Goal: Complete application form

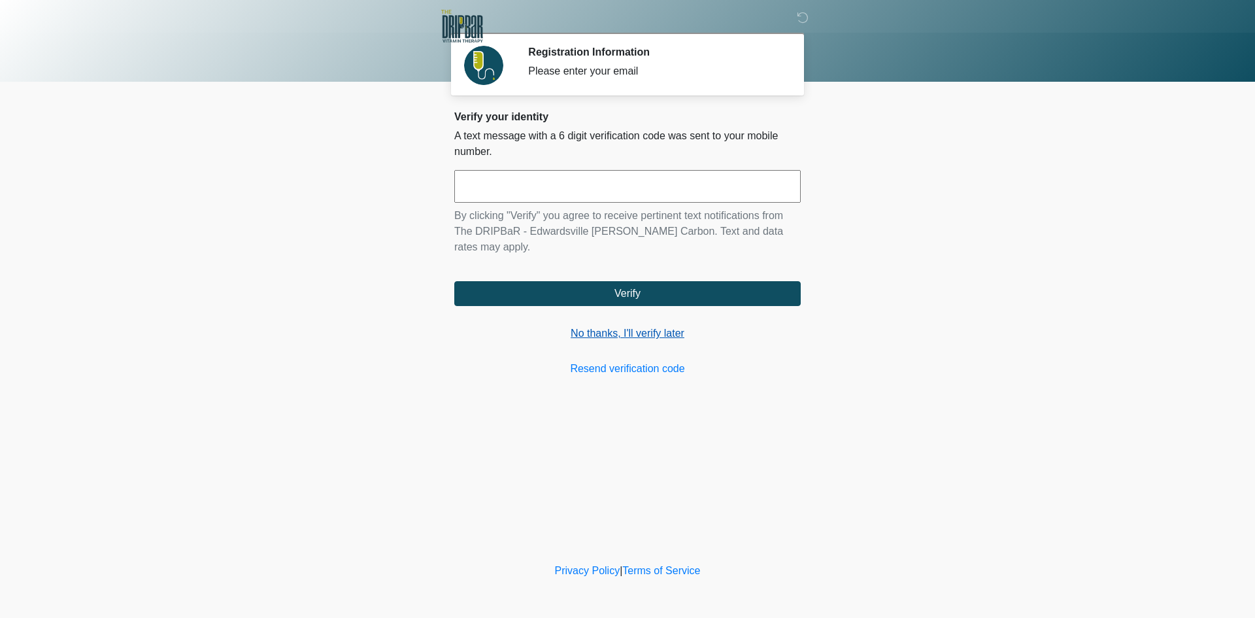
click at [642, 325] on link "No thanks, I'll verify later" at bounding box center [627, 333] width 346 height 16
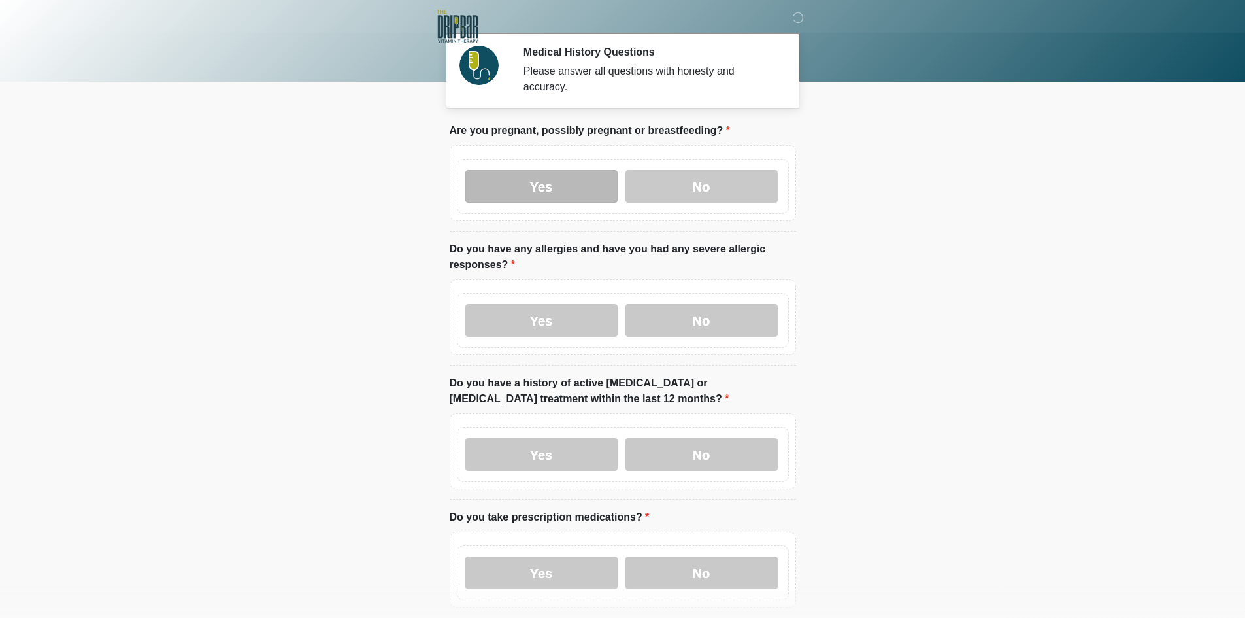
click at [568, 177] on label "Yes" at bounding box center [541, 186] width 152 height 33
drag, startPoint x: 538, startPoint y: 295, endPoint x: 535, endPoint y: 316, distance: 21.3
click at [538, 304] on label "Yes" at bounding box center [541, 320] width 152 height 33
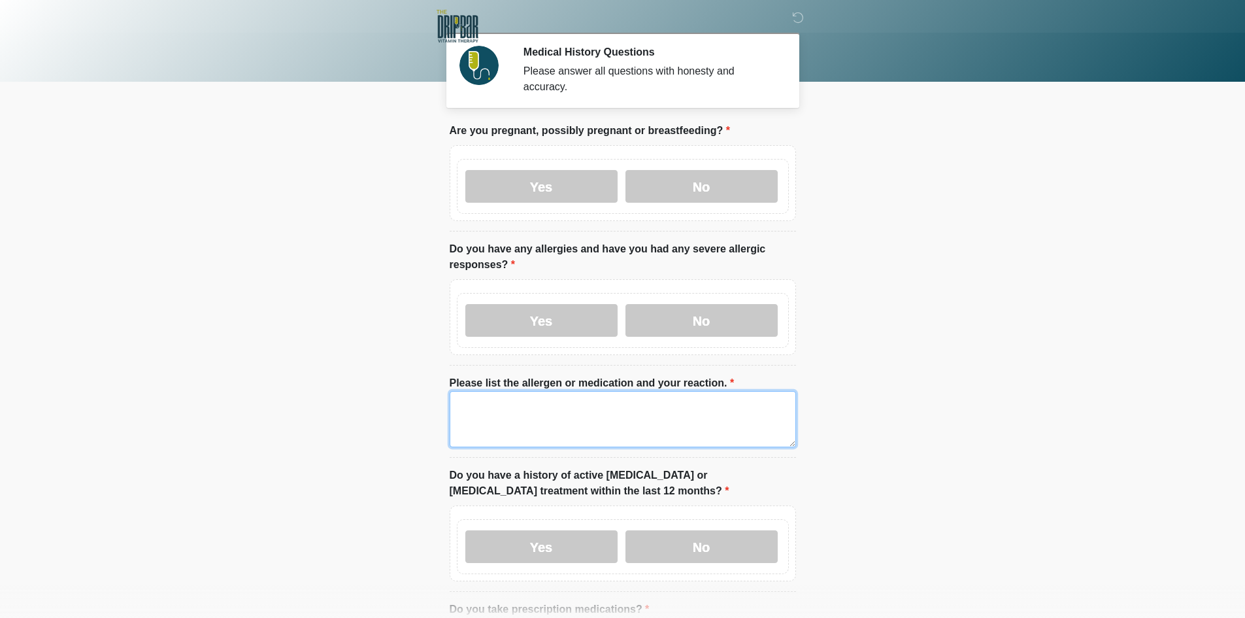
click at [522, 403] on textarea "Please list the allergen or medication and your reaction." at bounding box center [623, 419] width 346 height 56
drag, startPoint x: 522, startPoint y: 403, endPoint x: 138, endPoint y: 376, distance: 385.2
click at [138, 376] on body "‎ ‎ Medical History Questions Please answer all questions with honesty and accu…" at bounding box center [622, 309] width 1245 height 618
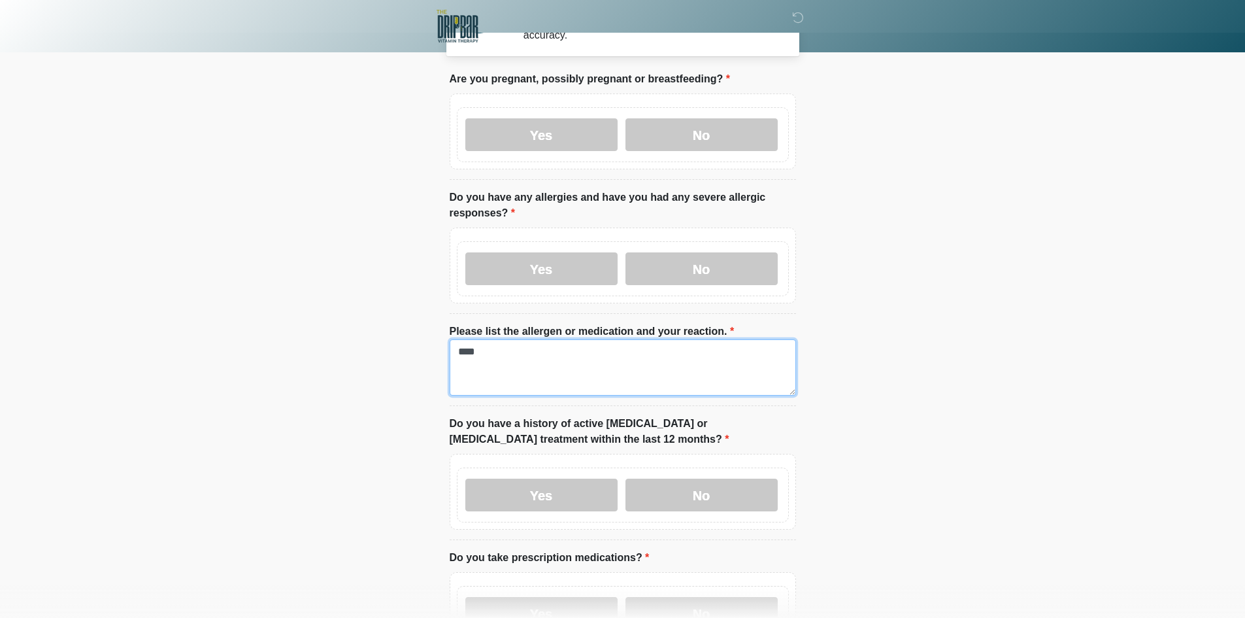
scroll to position [457, 0]
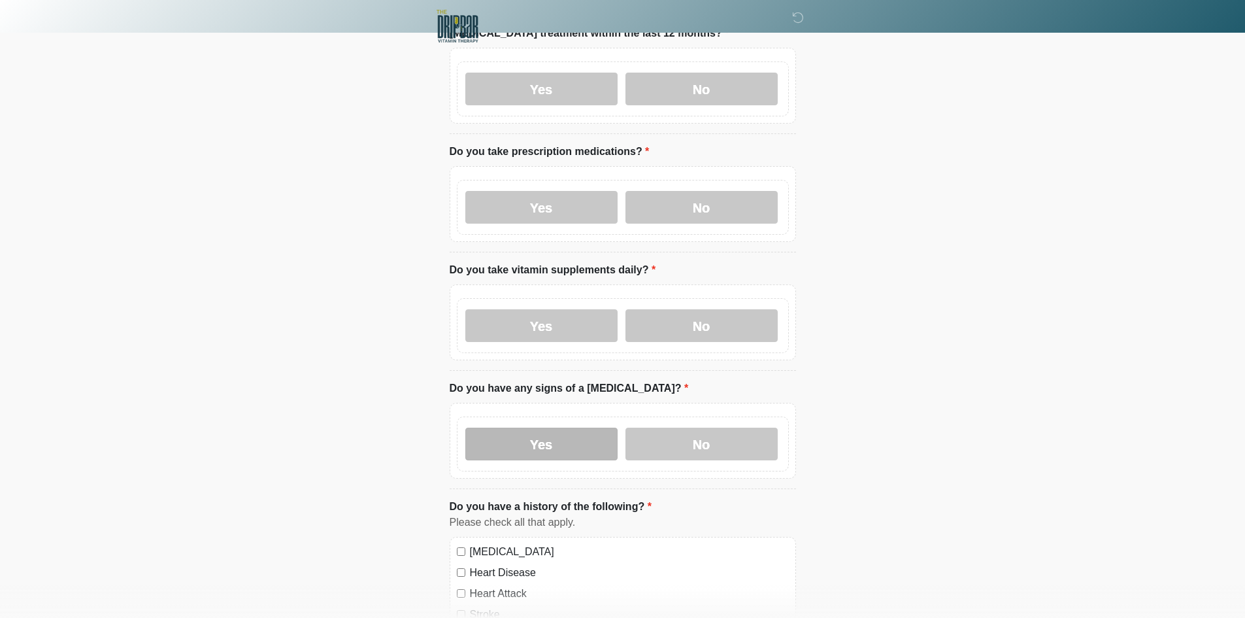
type textarea "****"
click at [501, 430] on label "Yes" at bounding box center [541, 443] width 152 height 33
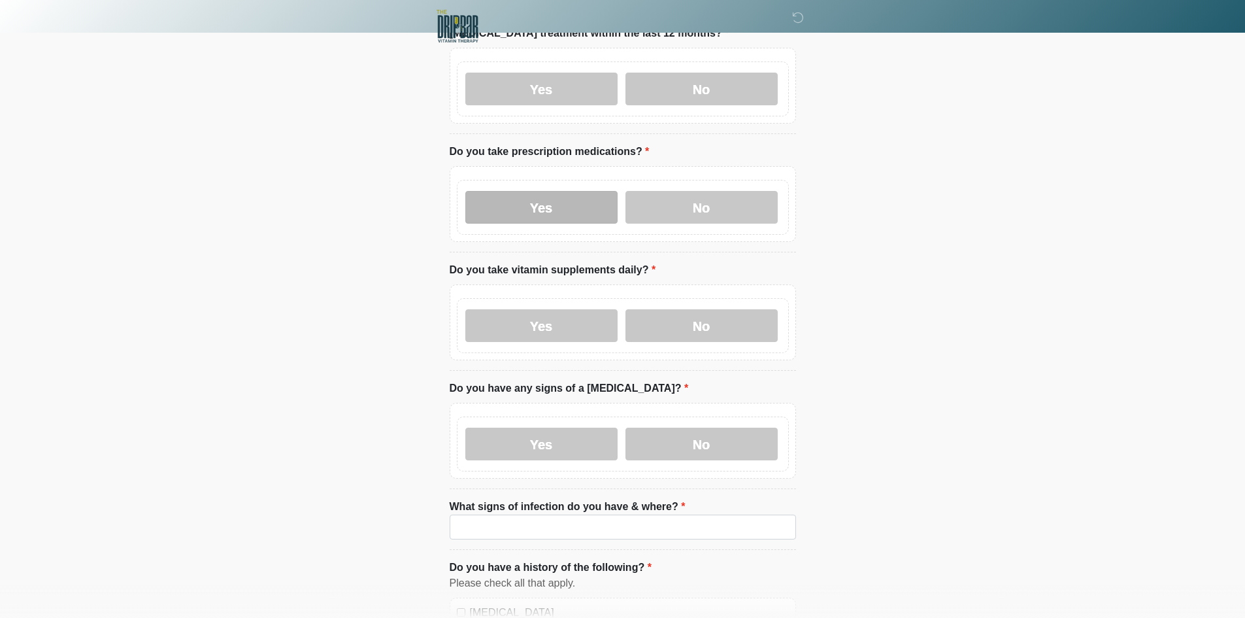
drag, startPoint x: 532, startPoint y: 308, endPoint x: 536, endPoint y: 197, distance: 111.2
click at [532, 309] on label "Yes" at bounding box center [541, 325] width 152 height 33
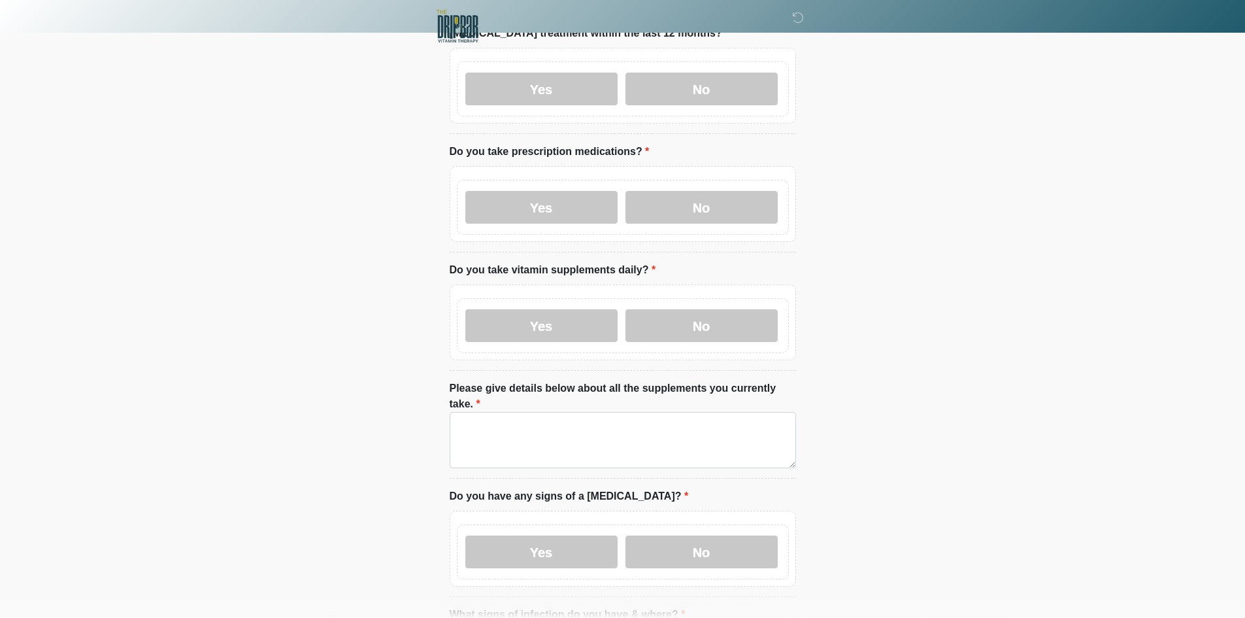
drag, startPoint x: 536, startPoint y: 190, endPoint x: 552, endPoint y: 102, distance: 89.1
click at [537, 191] on label "Yes" at bounding box center [541, 207] width 152 height 33
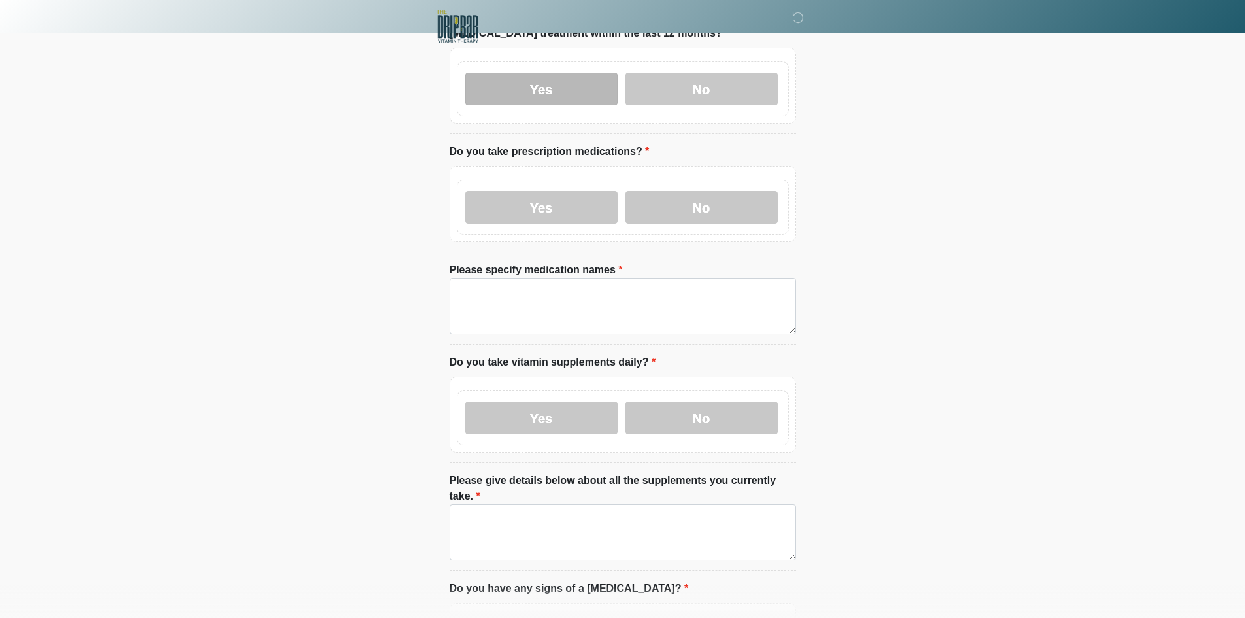
click at [558, 78] on label "Yes" at bounding box center [541, 89] width 152 height 33
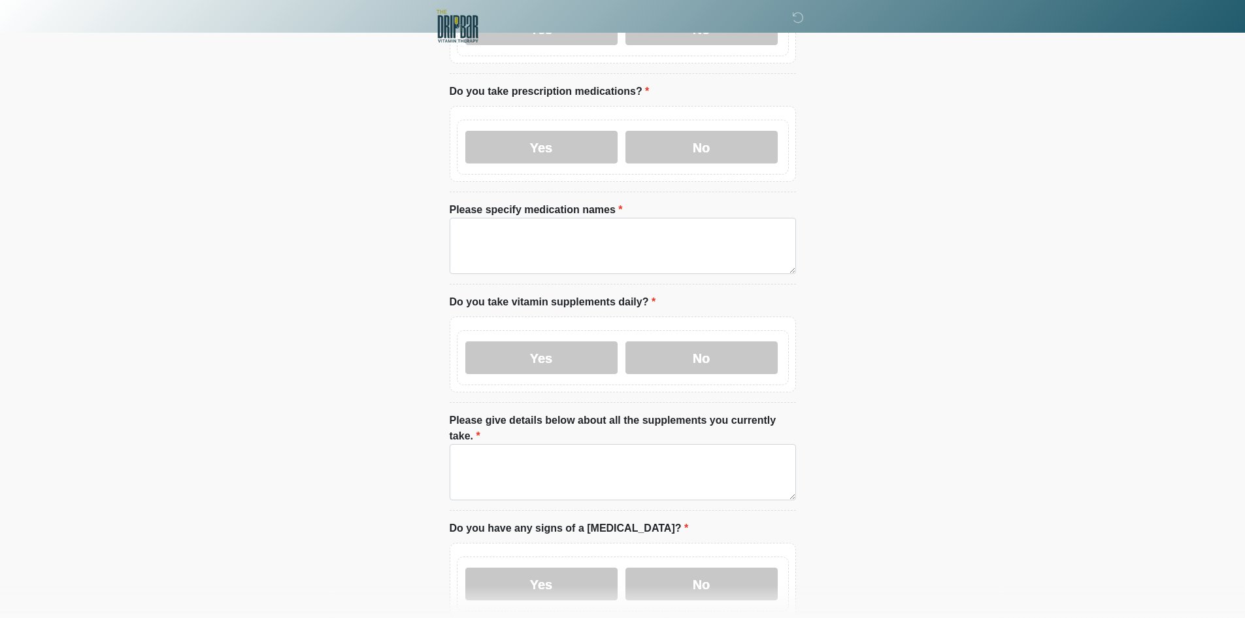
scroll to position [523, 0]
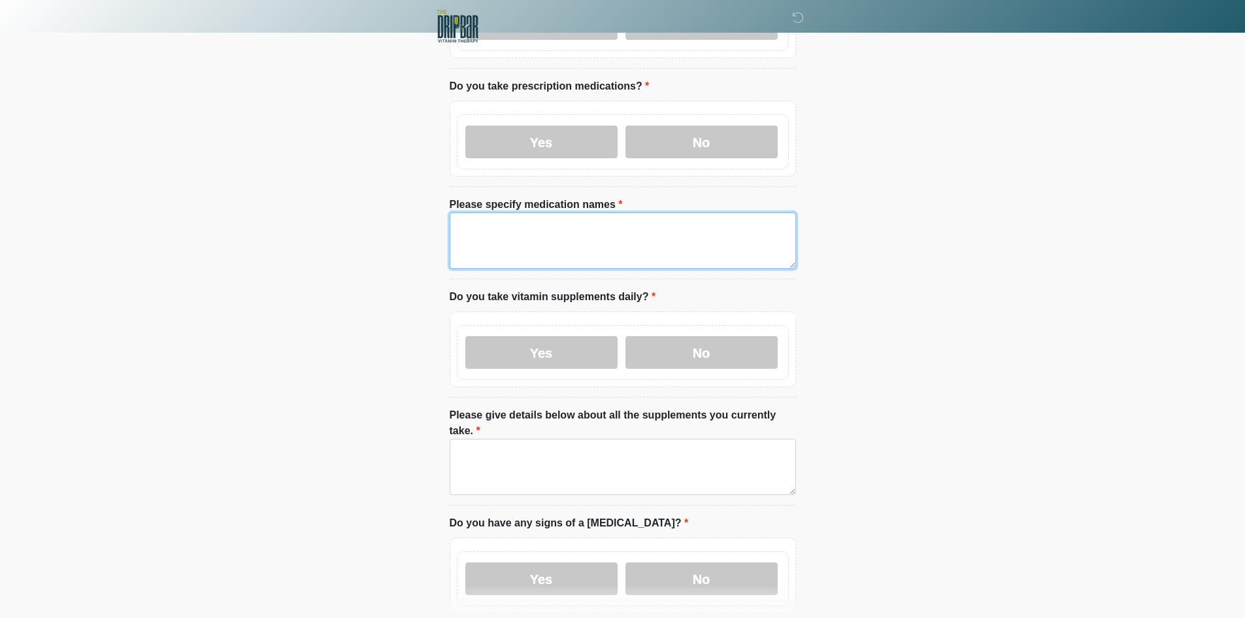
click at [568, 232] on textarea "Please specify medication names" at bounding box center [623, 240] width 346 height 56
paste textarea "****"
type textarea "****"
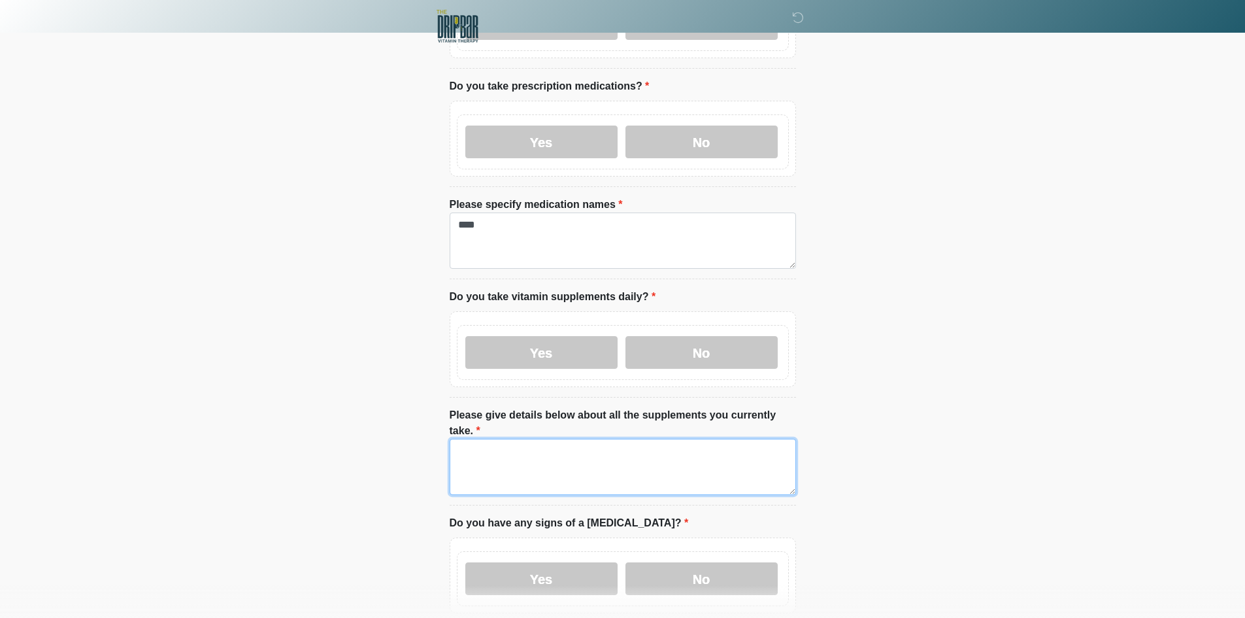
click at [569, 445] on textarea "Please give details below about all the supplements you currently take." at bounding box center [623, 467] width 346 height 56
paste textarea "****"
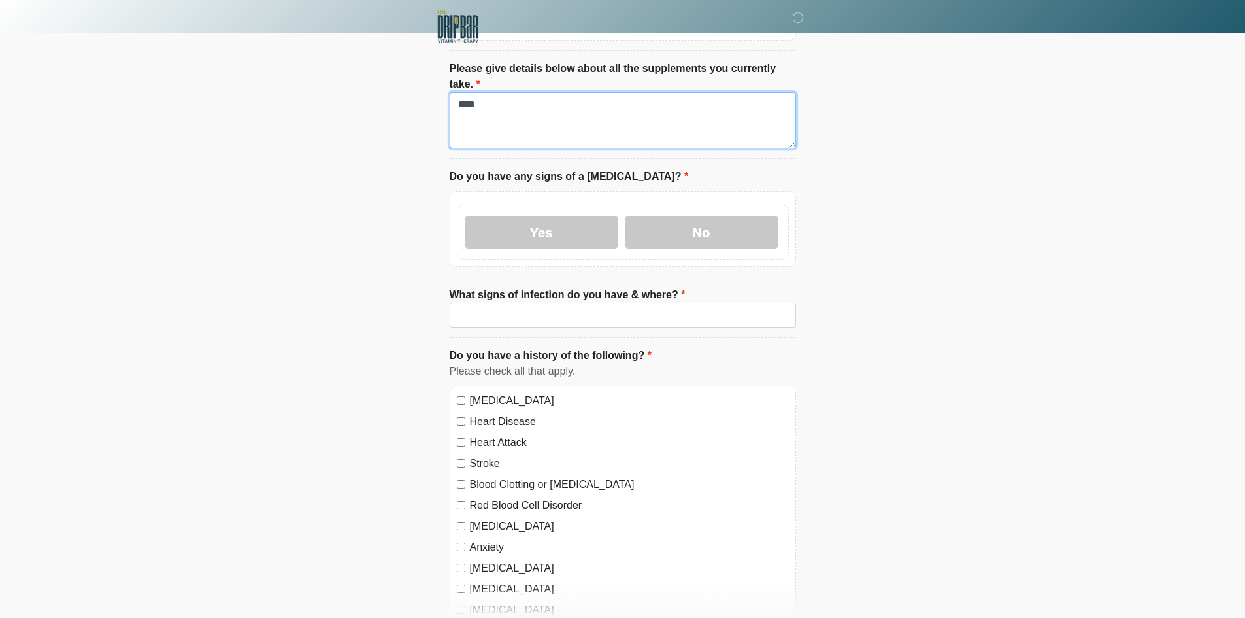
scroll to position [915, 0]
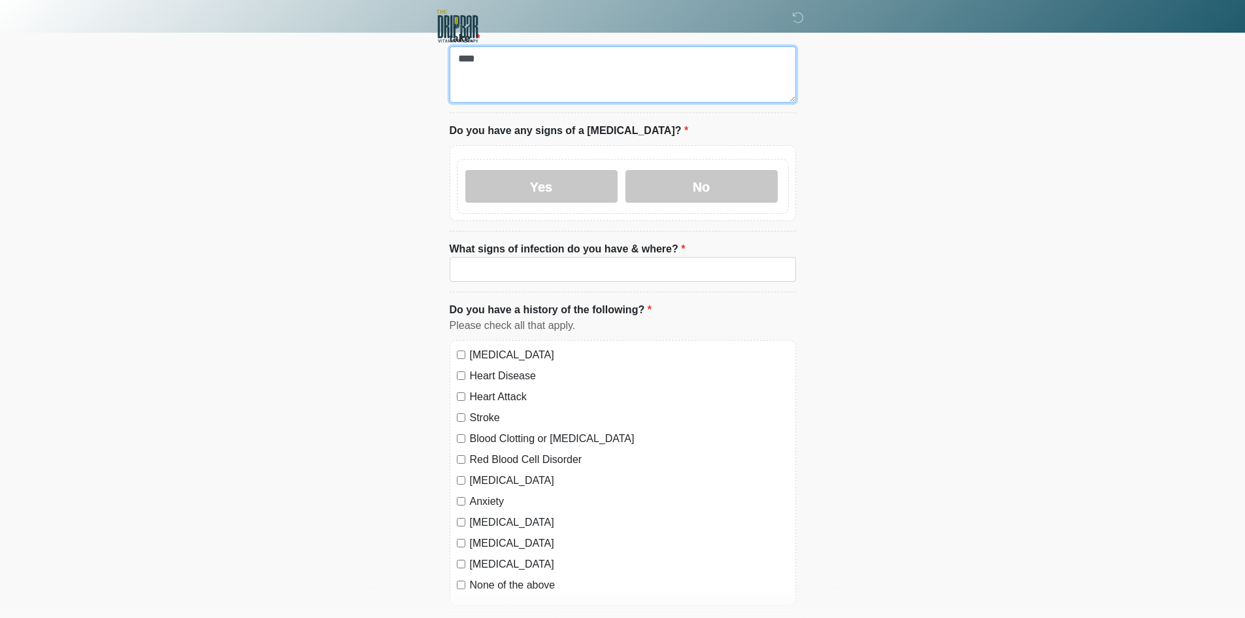
type textarea "****"
click at [523, 257] on input "What signs of infection do you have & where?" at bounding box center [623, 269] width 346 height 25
paste input "****"
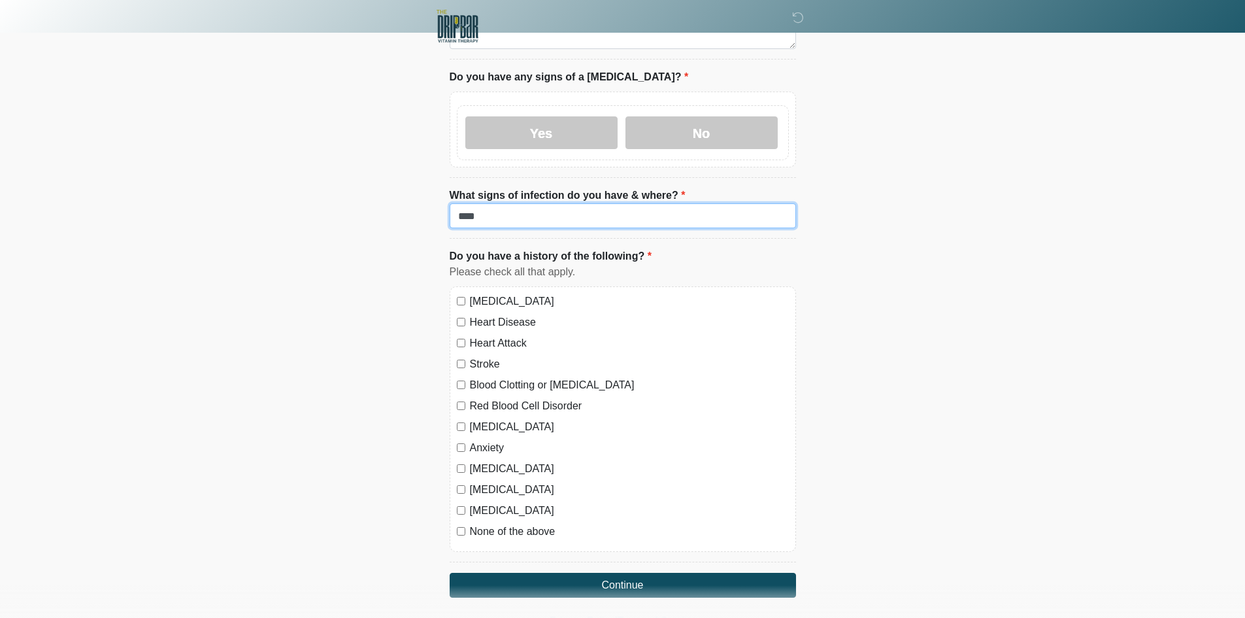
scroll to position [991, 0]
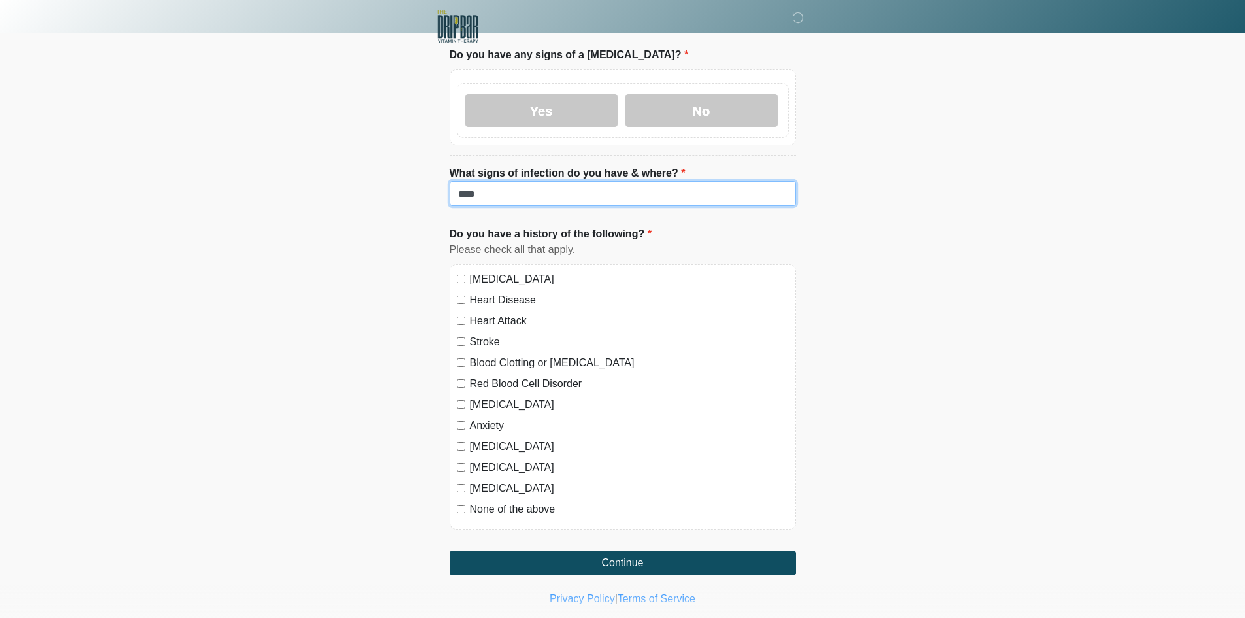
type input "****"
click at [503, 271] on label "[MEDICAL_DATA]" at bounding box center [629, 279] width 319 height 16
click at [496, 292] on label "Heart Disease" at bounding box center [629, 300] width 319 height 16
click at [488, 313] on label "Heart Attack" at bounding box center [629, 321] width 319 height 16
click at [482, 334] on label "Stroke" at bounding box center [629, 342] width 319 height 16
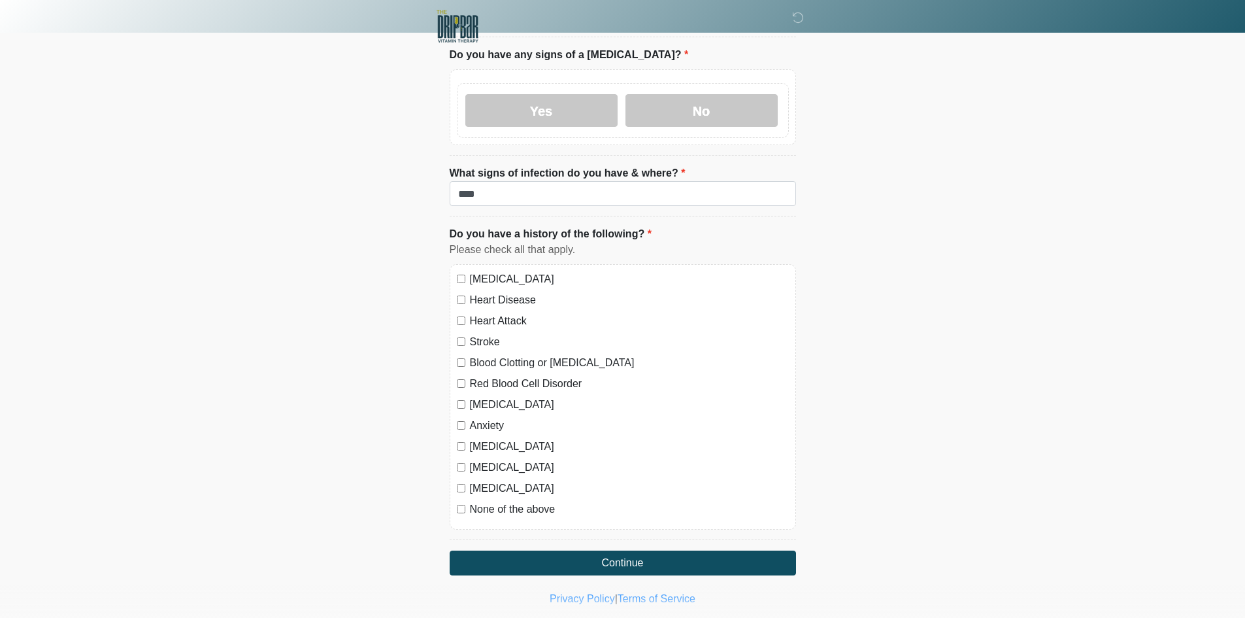
drag, startPoint x: 480, startPoint y: 330, endPoint x: 476, endPoint y: 358, distance: 28.4
click at [480, 355] on label "Blood Clotting or [MEDICAL_DATA]" at bounding box center [629, 363] width 319 height 16
click at [480, 376] on label "Red Blood Cell Disorder" at bounding box center [629, 384] width 319 height 16
drag, startPoint x: 483, startPoint y: 369, endPoint x: 483, endPoint y: 391, distance: 22.2
click at [483, 397] on label "[MEDICAL_DATA]" at bounding box center [629, 405] width 319 height 16
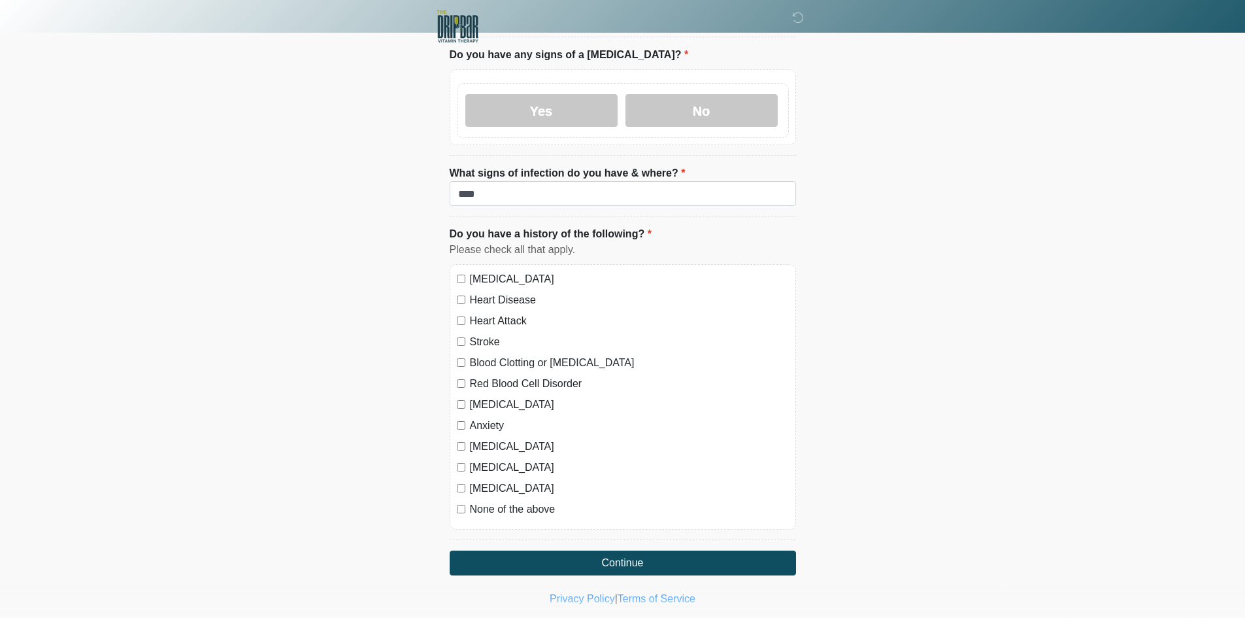
click at [483, 418] on label "Anxiety" at bounding box center [629, 426] width 319 height 16
drag, startPoint x: 484, startPoint y: 416, endPoint x: 484, endPoint y: 427, distance: 11.8
click at [484, 439] on label "[MEDICAL_DATA]" at bounding box center [629, 447] width 319 height 16
drag, startPoint x: 484, startPoint y: 435, endPoint x: 483, endPoint y: 451, distance: 16.4
click at [484, 459] on label "[MEDICAL_DATA]" at bounding box center [629, 467] width 319 height 16
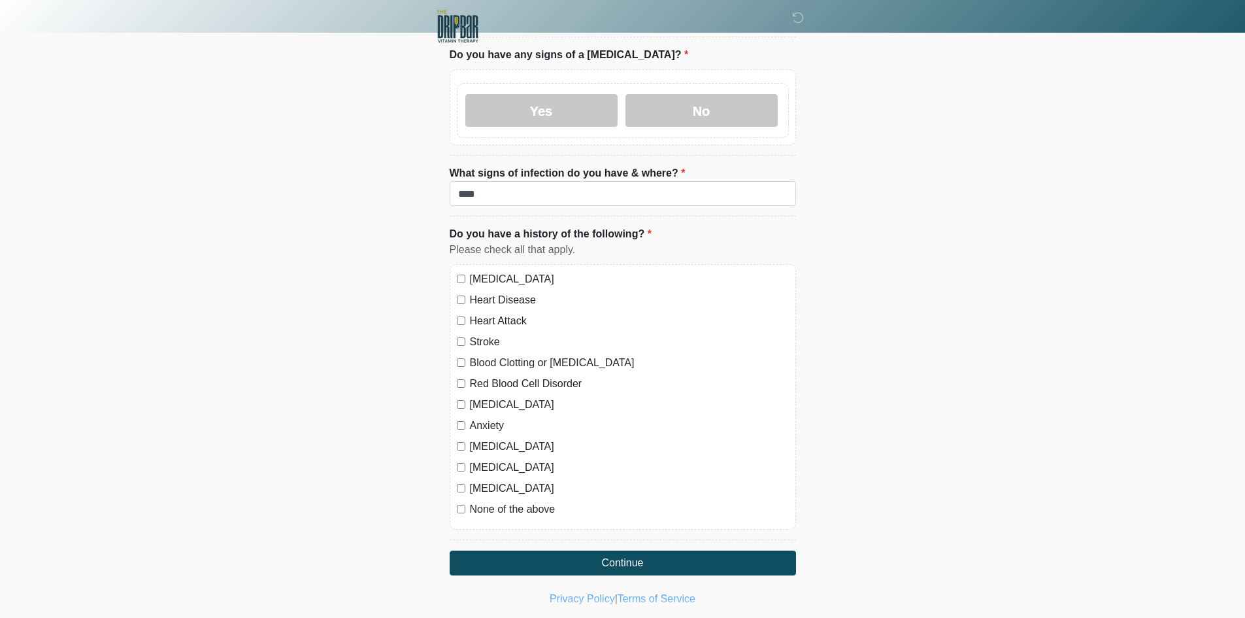
drag, startPoint x: 480, startPoint y: 461, endPoint x: 479, endPoint y: 478, distance: 17.7
click at [481, 468] on div "[MEDICAL_DATA] Heart Disease Heart Attack Stroke Blood Clotting or [MEDICAL_DAT…" at bounding box center [623, 396] width 346 height 265
click at [479, 491] on div "[MEDICAL_DATA] Heart Disease Heart Attack Stroke Blood Clotting or [MEDICAL_DAT…" at bounding box center [623, 396] width 346 height 265
drag, startPoint x: 478, startPoint y: 457, endPoint x: 482, endPoint y: 471, distance: 14.1
click at [478, 480] on label "[MEDICAL_DATA]" at bounding box center [629, 488] width 319 height 16
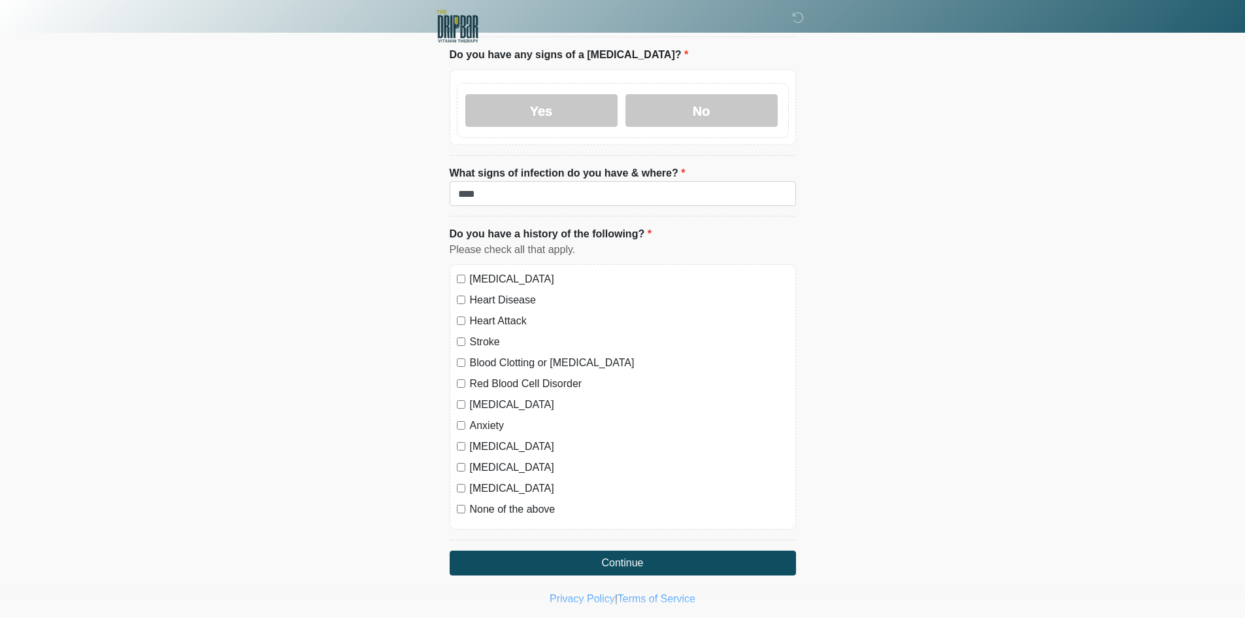
click at [482, 501] on label "None of the above" at bounding box center [629, 509] width 319 height 16
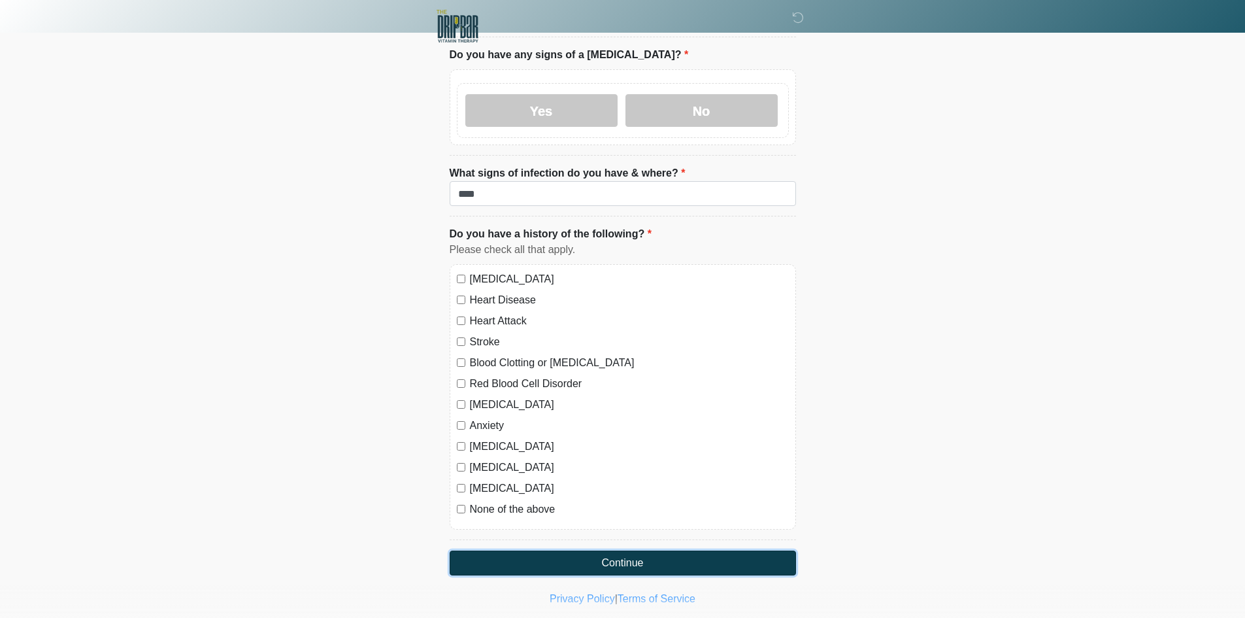
click at [510, 550] on button "Continue" at bounding box center [623, 562] width 346 height 25
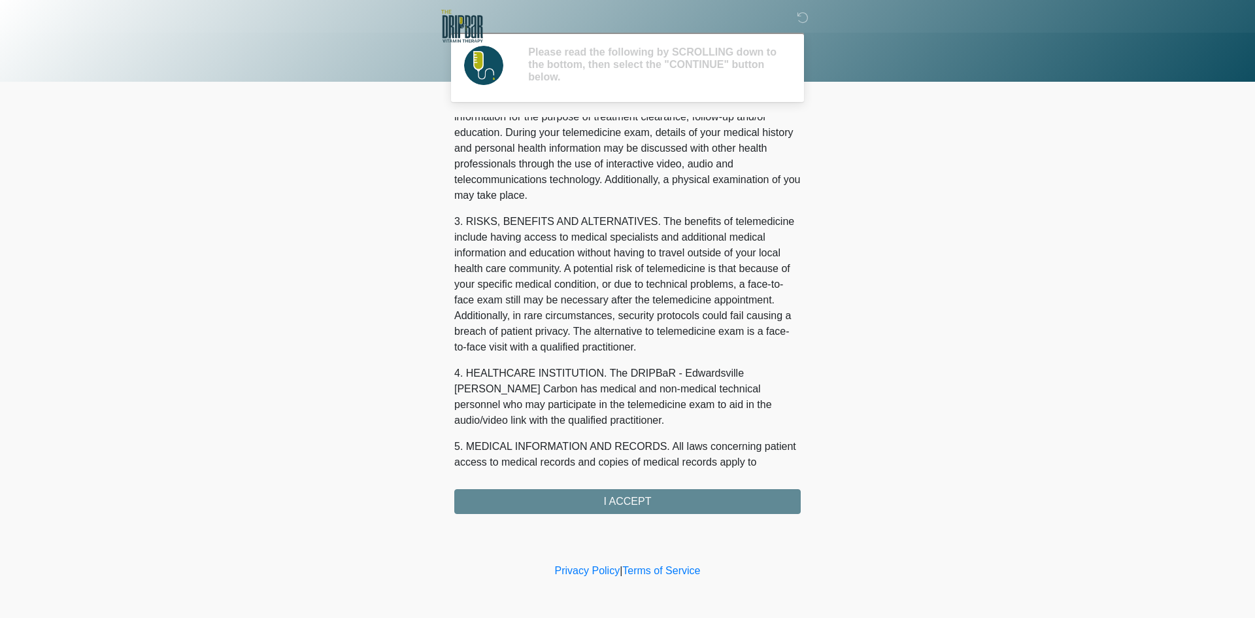
scroll to position [418, 0]
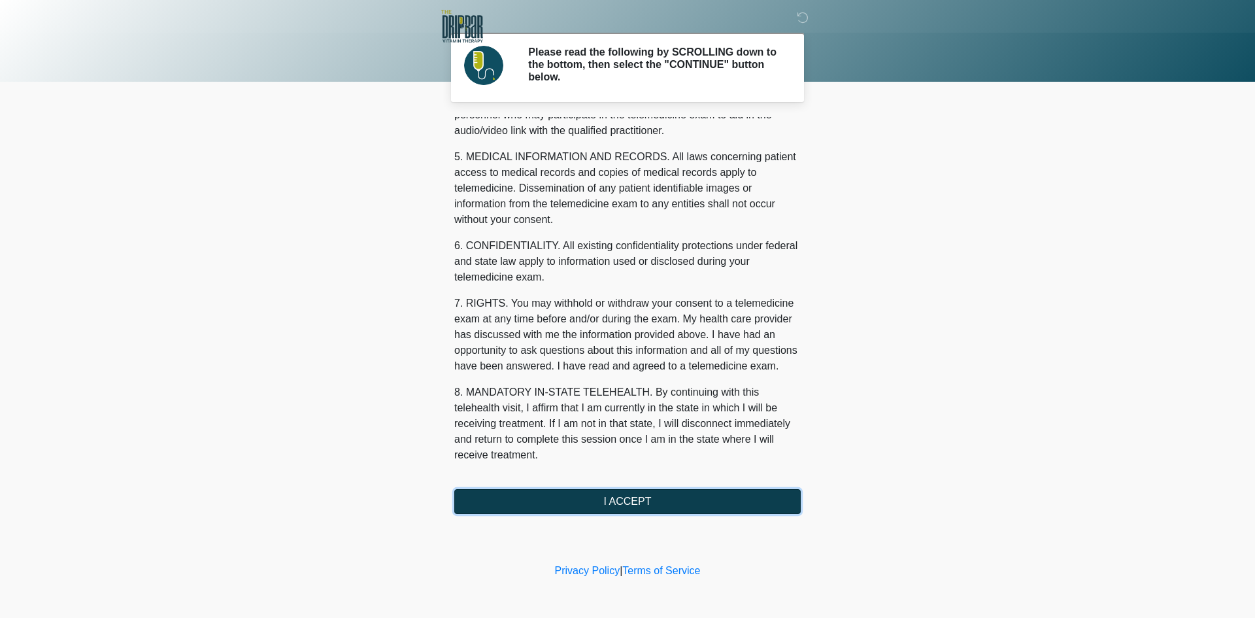
click at [705, 503] on button "I ACCEPT" at bounding box center [627, 501] width 346 height 25
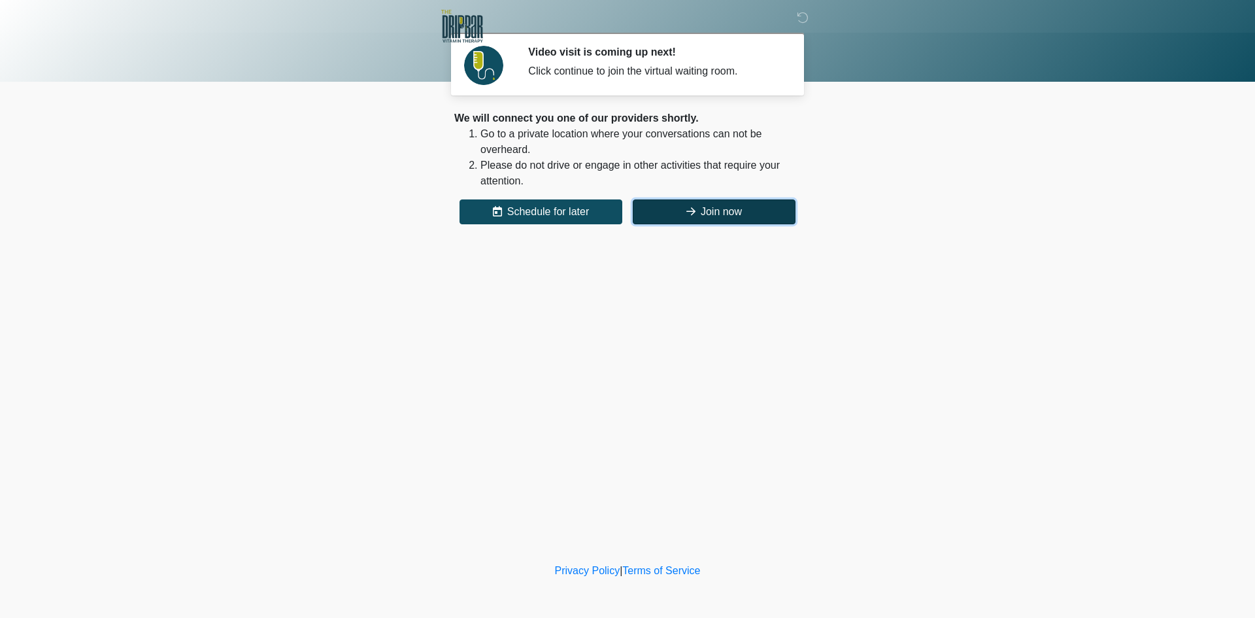
click at [735, 208] on button "Join now" at bounding box center [714, 211] width 163 height 25
